Goal: Transaction & Acquisition: Purchase product/service

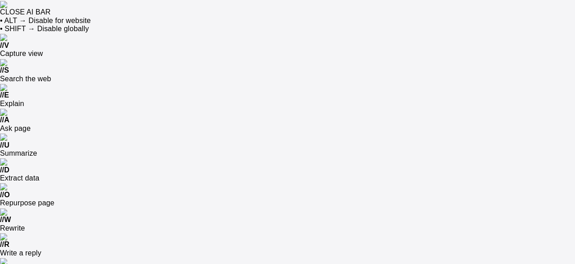
scroll to position [22, 0]
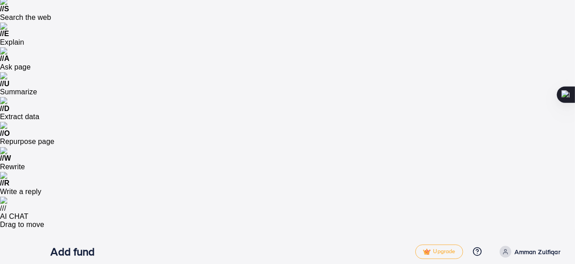
scroll to position [62, 0]
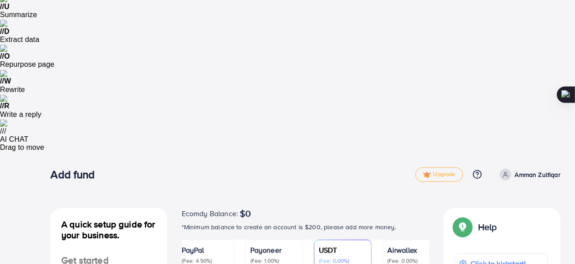
scroll to position [139, 0]
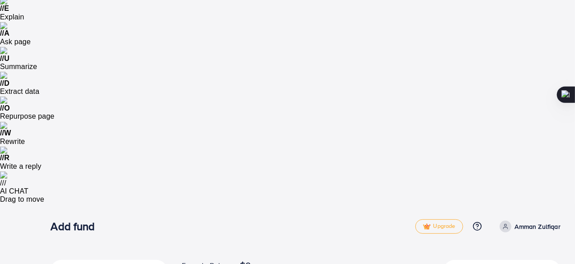
scroll to position [0, 0]
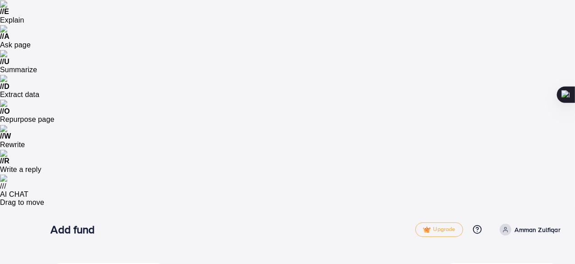
scroll to position [84, 0]
drag, startPoint x: 271, startPoint y: 230, endPoint x: 281, endPoint y: 222, distance: 12.5
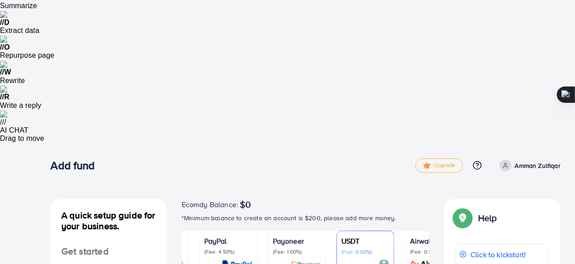
scroll to position [148, 0]
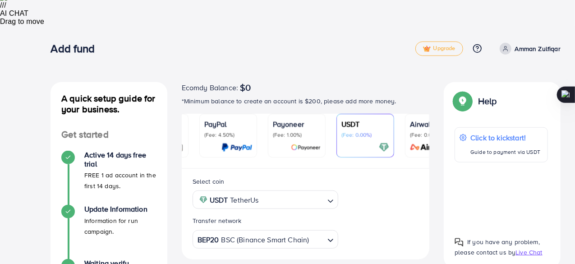
scroll to position [263, 0]
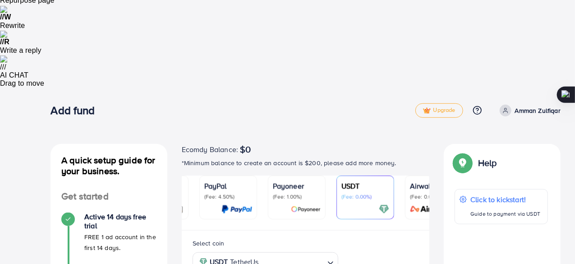
scroll to position [202, 0]
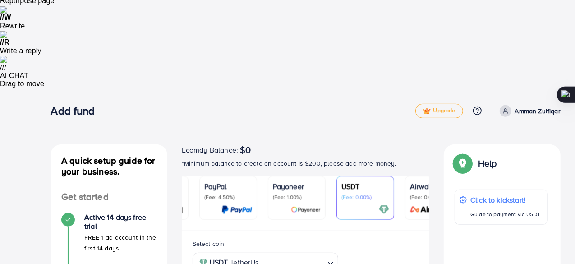
drag, startPoint x: 213, startPoint y: 109, endPoint x: 253, endPoint y: 111, distance: 39.8
drag, startPoint x: 253, startPoint y: 111, endPoint x: 205, endPoint y: 107, distance: 48.0
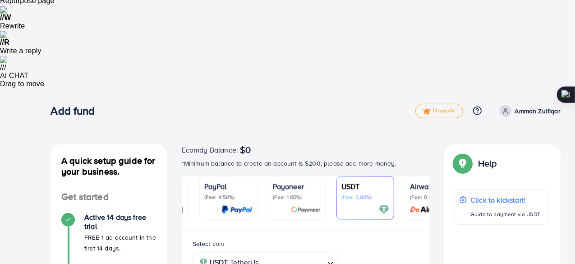
drag, startPoint x: 263, startPoint y: 112, endPoint x: 208, endPoint y: 106, distance: 54.5
drag, startPoint x: 264, startPoint y: 109, endPoint x: 251, endPoint y: 111, distance: 12.8
drag, startPoint x: 251, startPoint y: 111, endPoint x: 213, endPoint y: 108, distance: 38.5
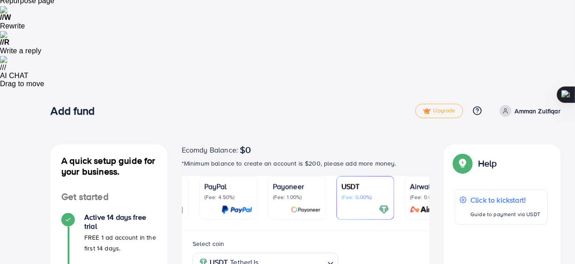
drag, startPoint x: 254, startPoint y: 109, endPoint x: 213, endPoint y: 111, distance: 41.1
